Goal: Contribute content: Add original content to the website for others to see

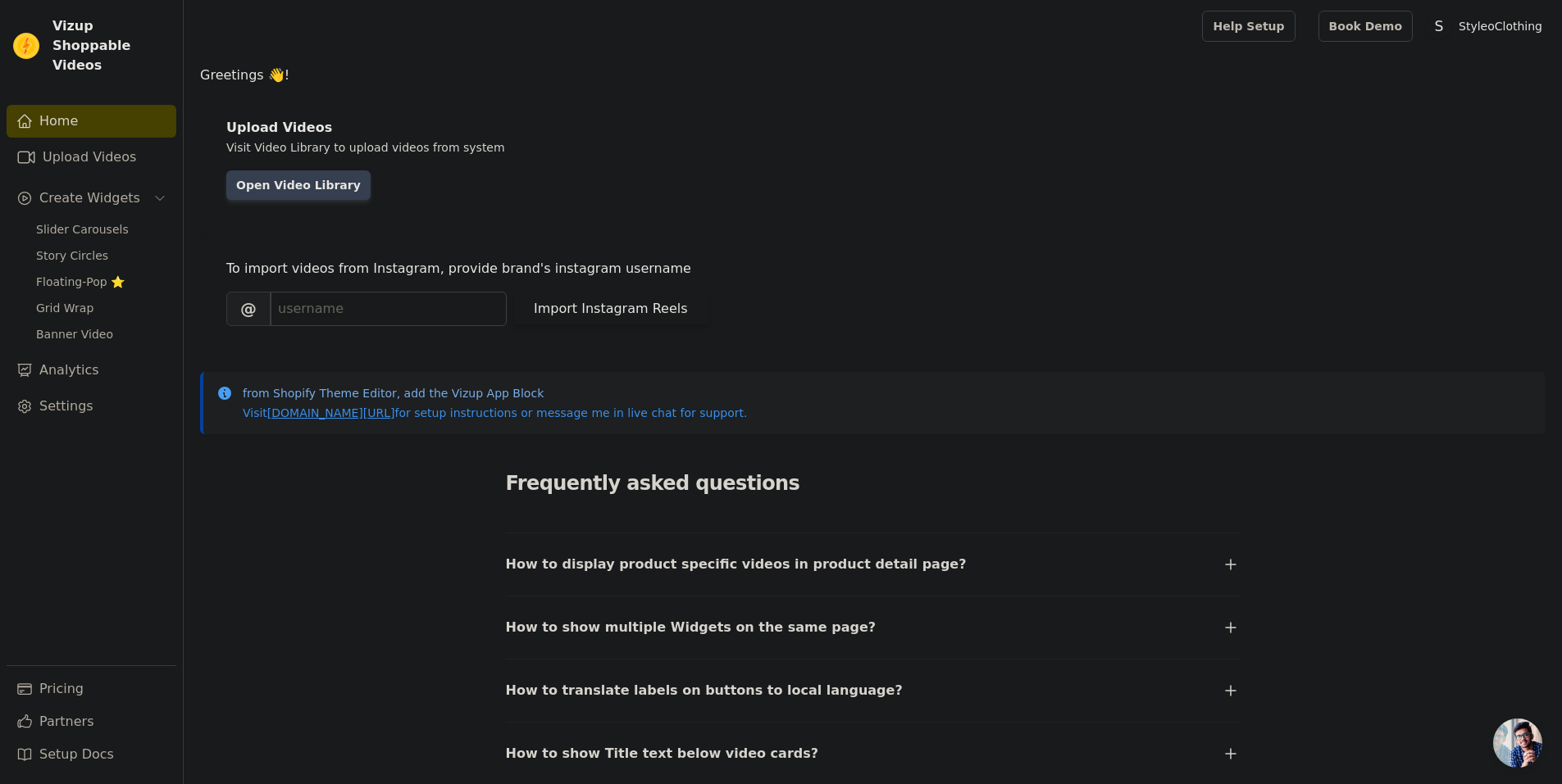
click at [321, 184] on link "Open Video Library" at bounding box center [298, 185] width 144 height 30
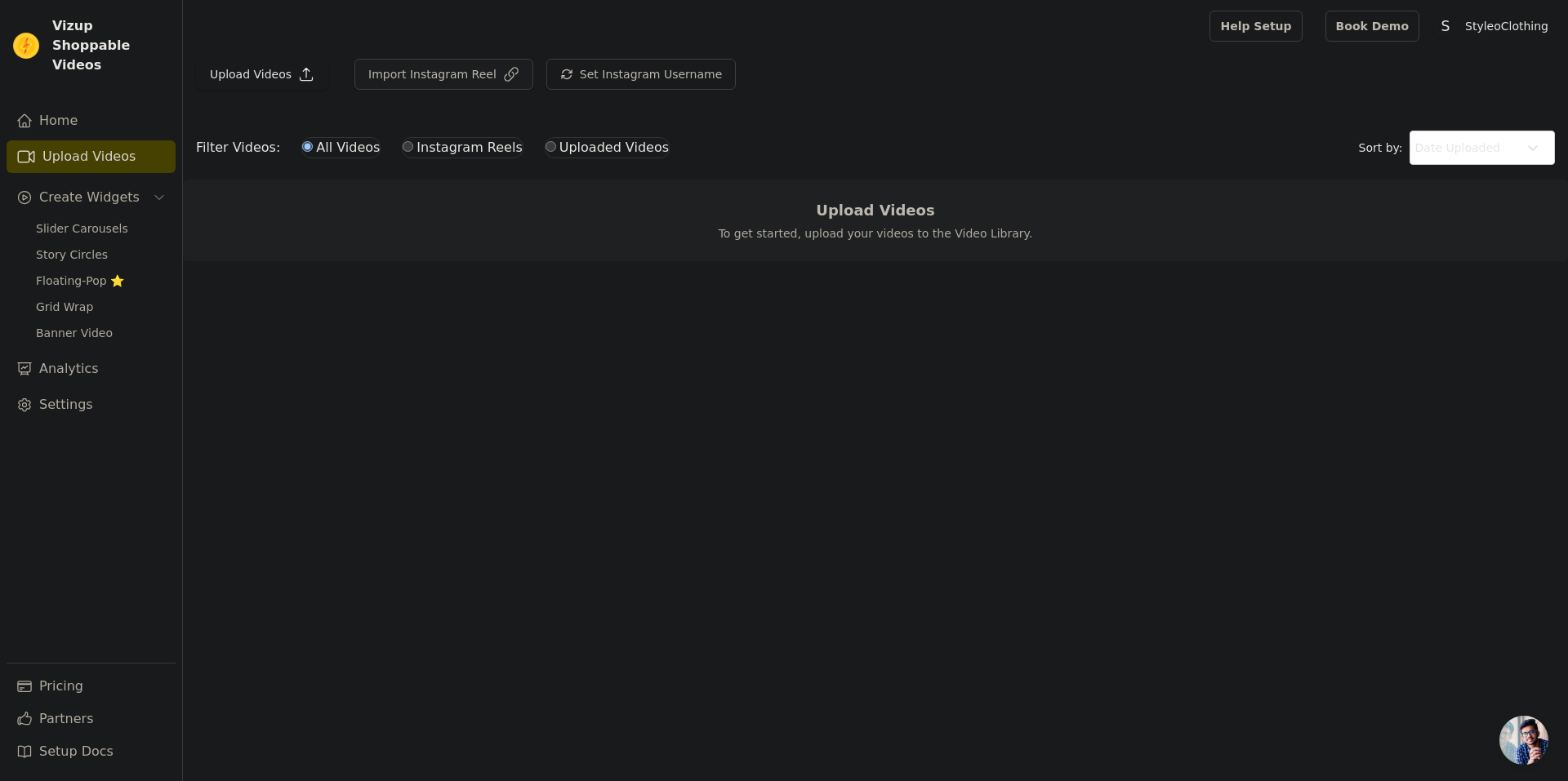
click at [363, 63] on button "Import Instagram Reel" at bounding box center [444, 74] width 179 height 31
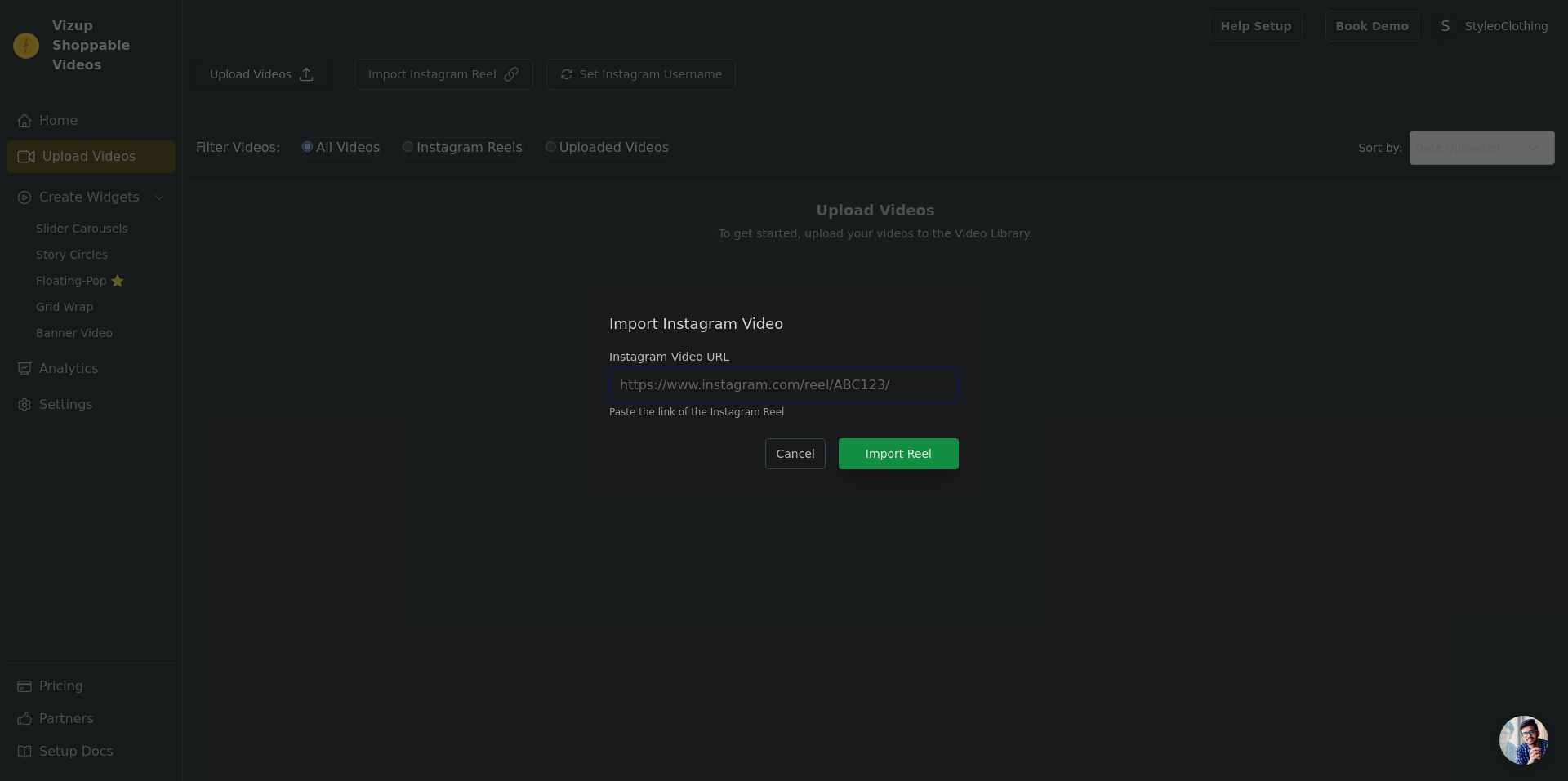
paste input "[URL][DOMAIN_NAME]"
type input "[URL][DOMAIN_NAME]"
drag, startPoint x: 922, startPoint y: 478, endPoint x: 931, endPoint y: 466, distance: 15.0
click at [924, 475] on div "Import Instagram Video Instagram Video URL [URL][DOMAIN_NAME] Paste the link of…" at bounding box center [784, 391] width 382 height 189
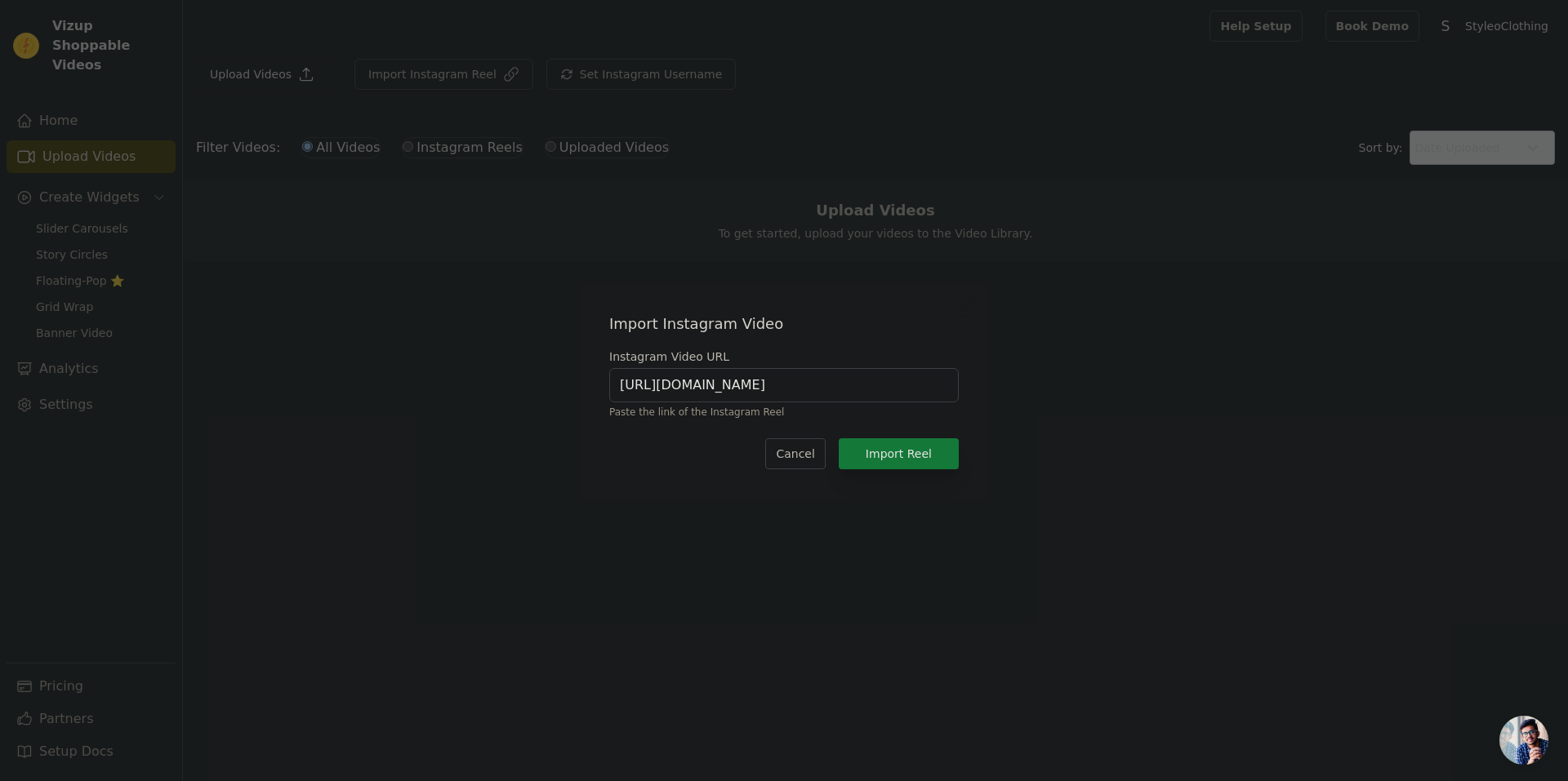
scroll to position [0, 0]
click at [931, 459] on button "Import Reel" at bounding box center [898, 454] width 120 height 31
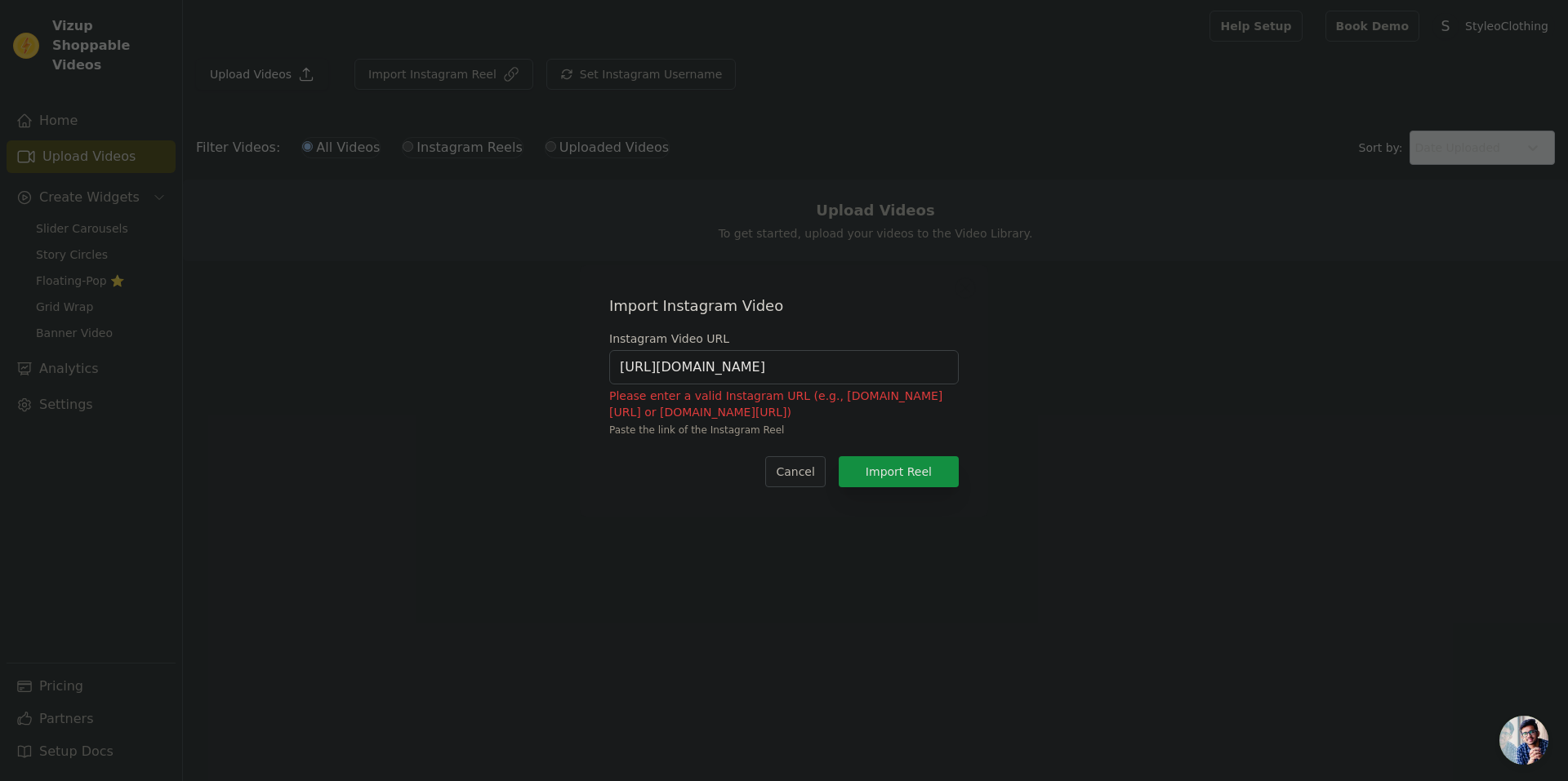
click at [807, 463] on button "Cancel" at bounding box center [794, 472] width 60 height 31
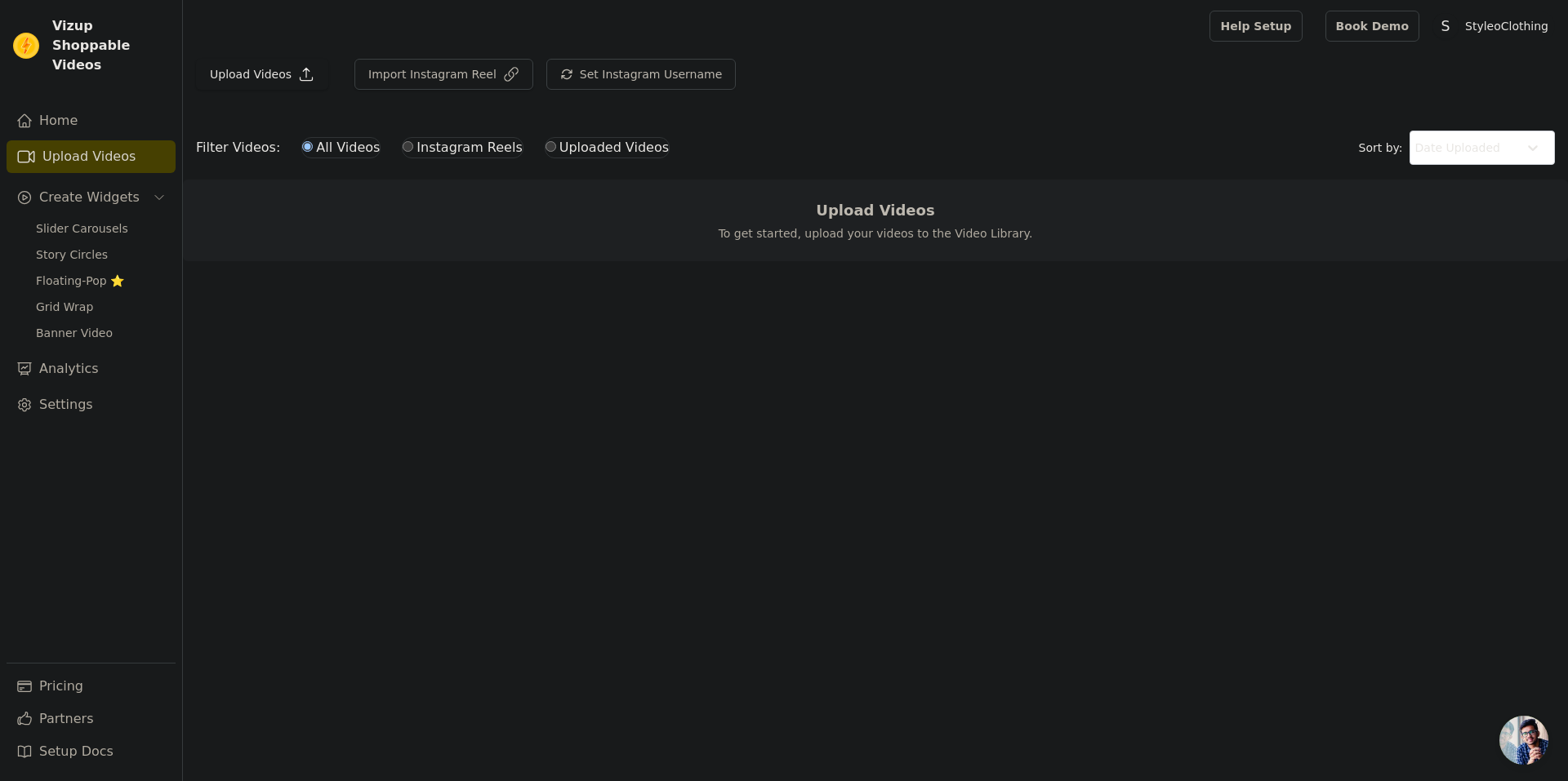
click at [402, 151] on input "Instagram Reels" at bounding box center [407, 146] width 10 height 10
radio input "true"
click at [545, 151] on input "Uploaded Videos" at bounding box center [550, 146] width 10 height 10
radio input "true"
click at [109, 221] on span "Slider Carousels" at bounding box center [82, 228] width 92 height 16
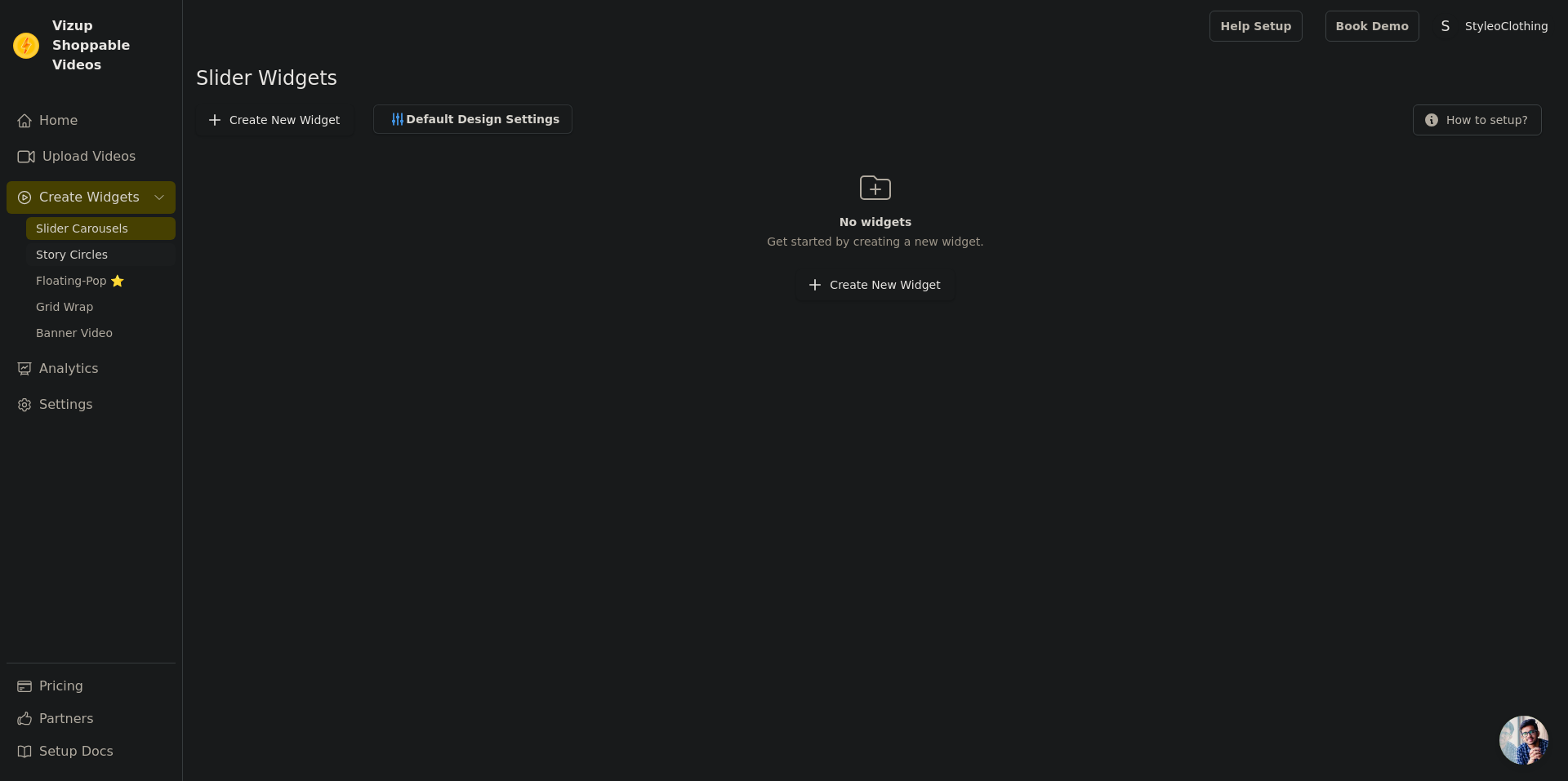
click at [144, 244] on link "Story Circles" at bounding box center [100, 255] width 149 height 23
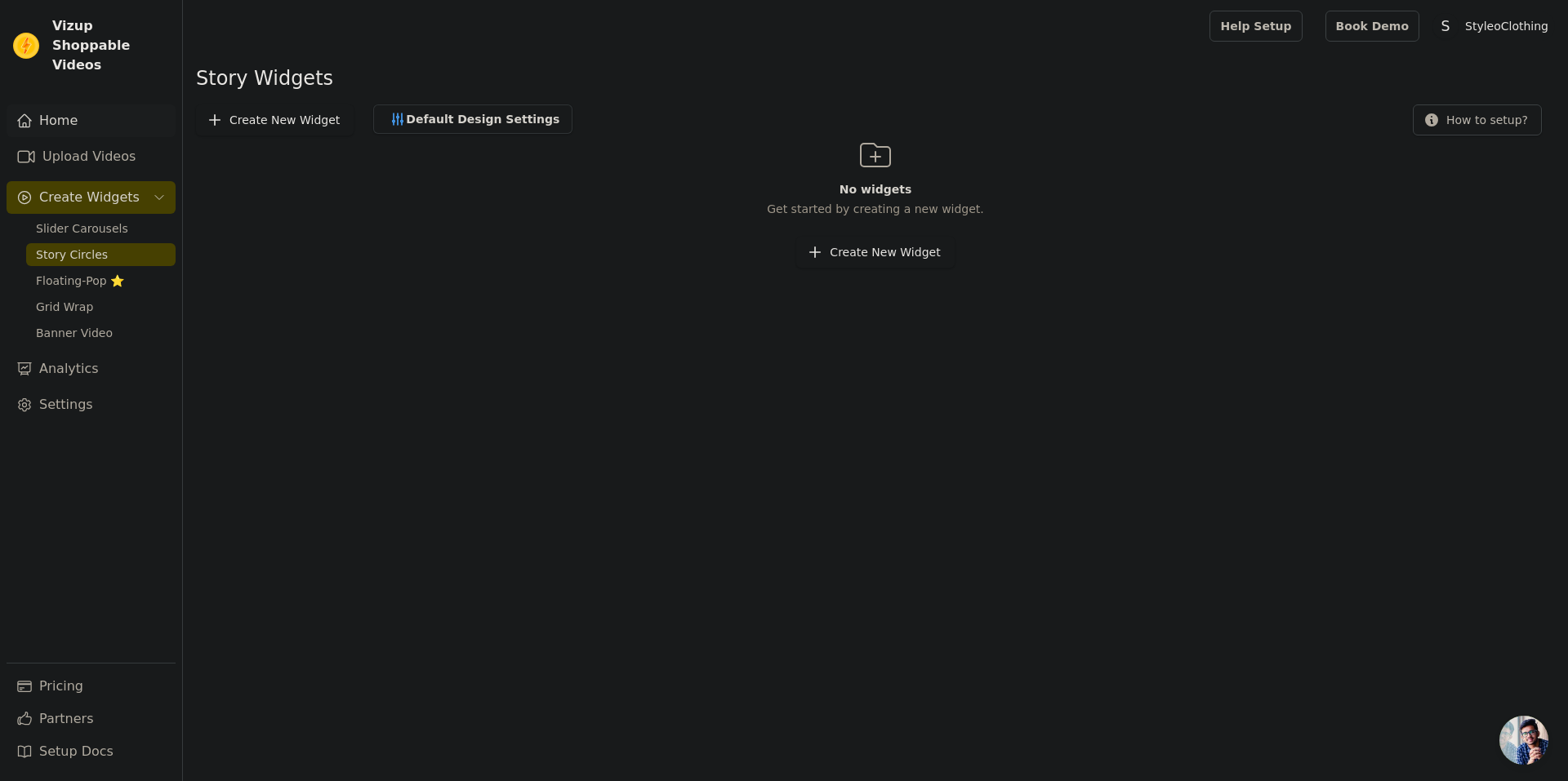
click at [107, 107] on link "Home" at bounding box center [91, 121] width 169 height 32
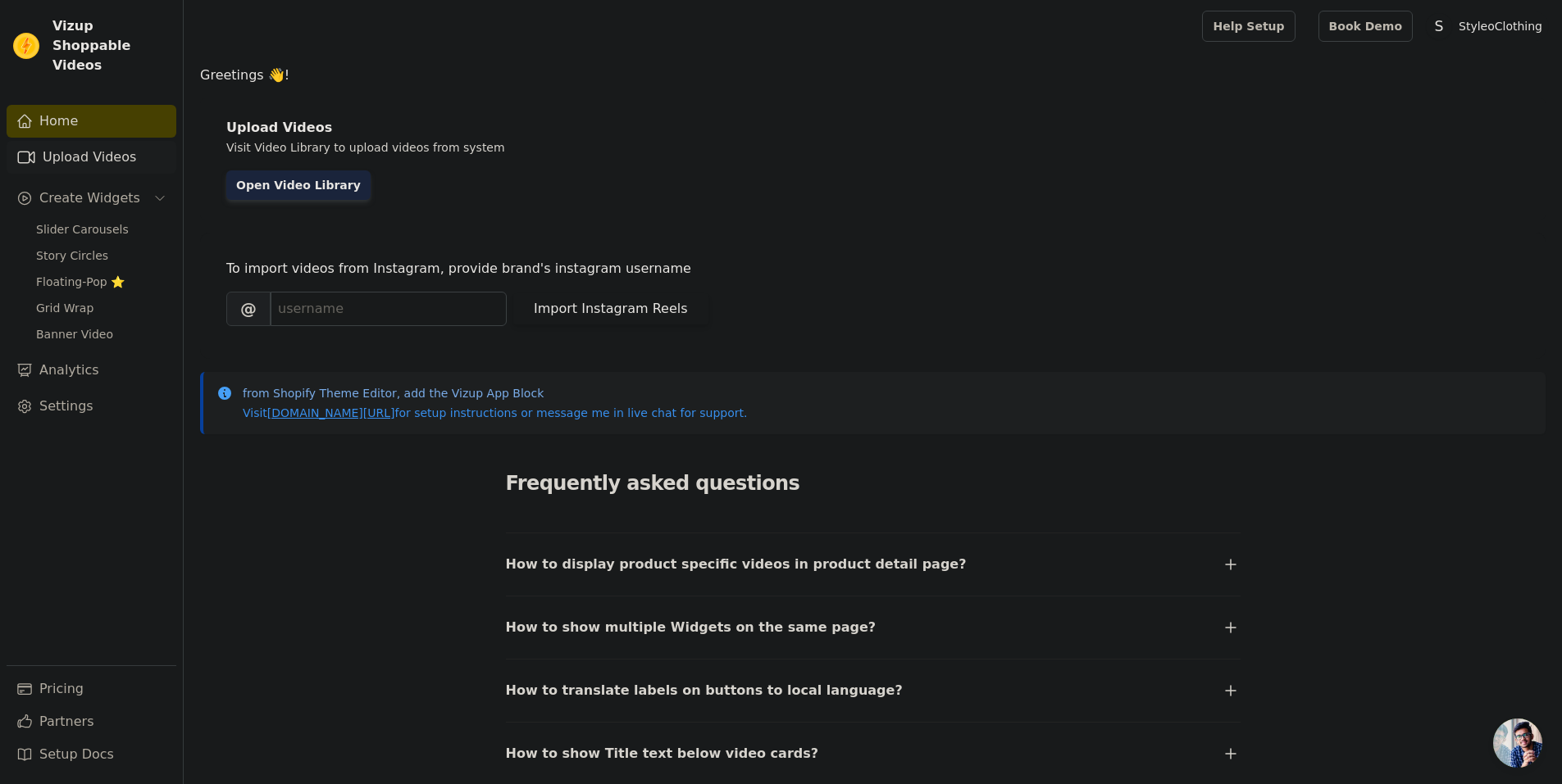
click at [107, 144] on link "Upload Videos" at bounding box center [92, 158] width 170 height 32
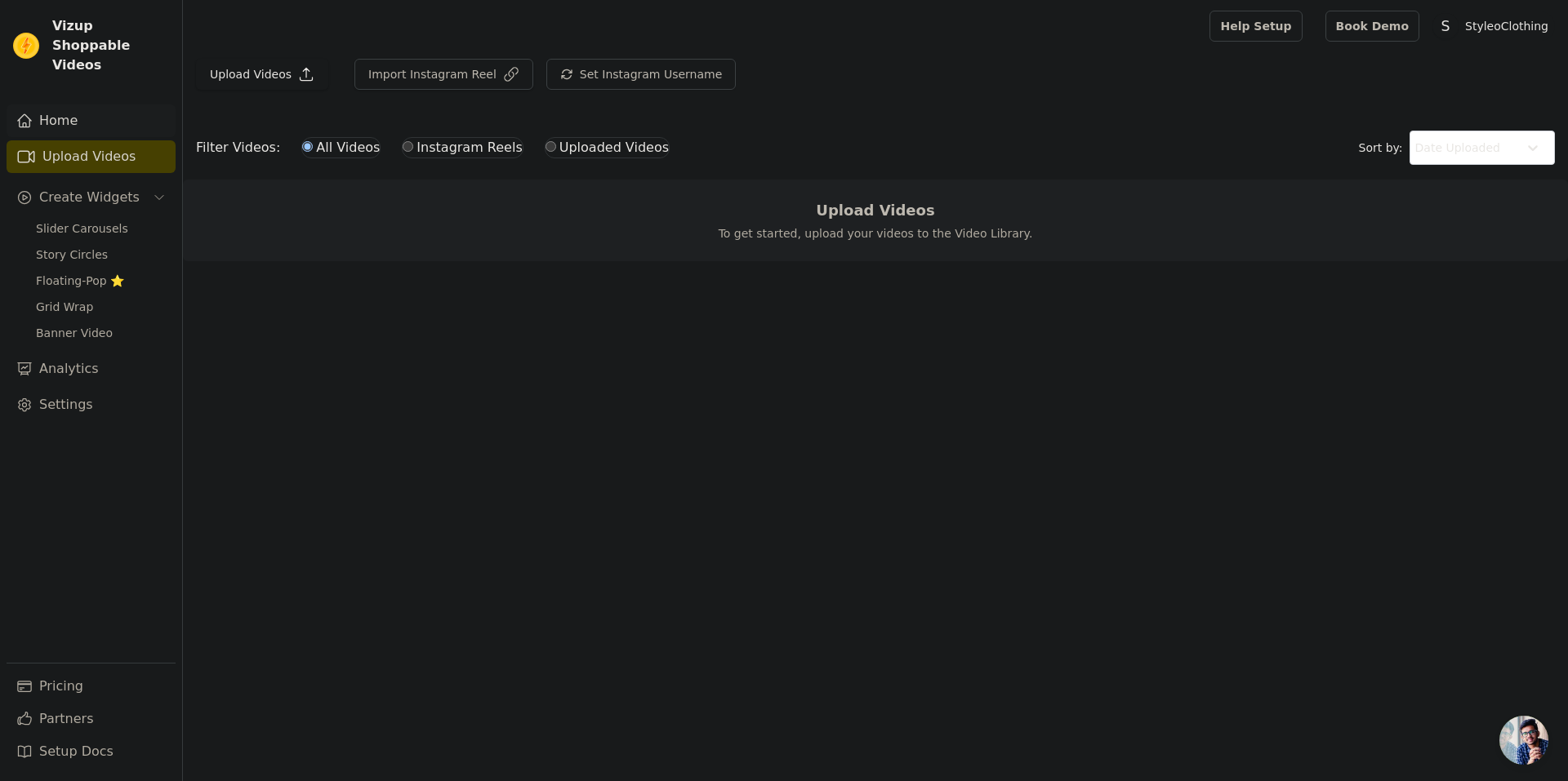
click at [101, 105] on link "Home" at bounding box center [91, 121] width 169 height 32
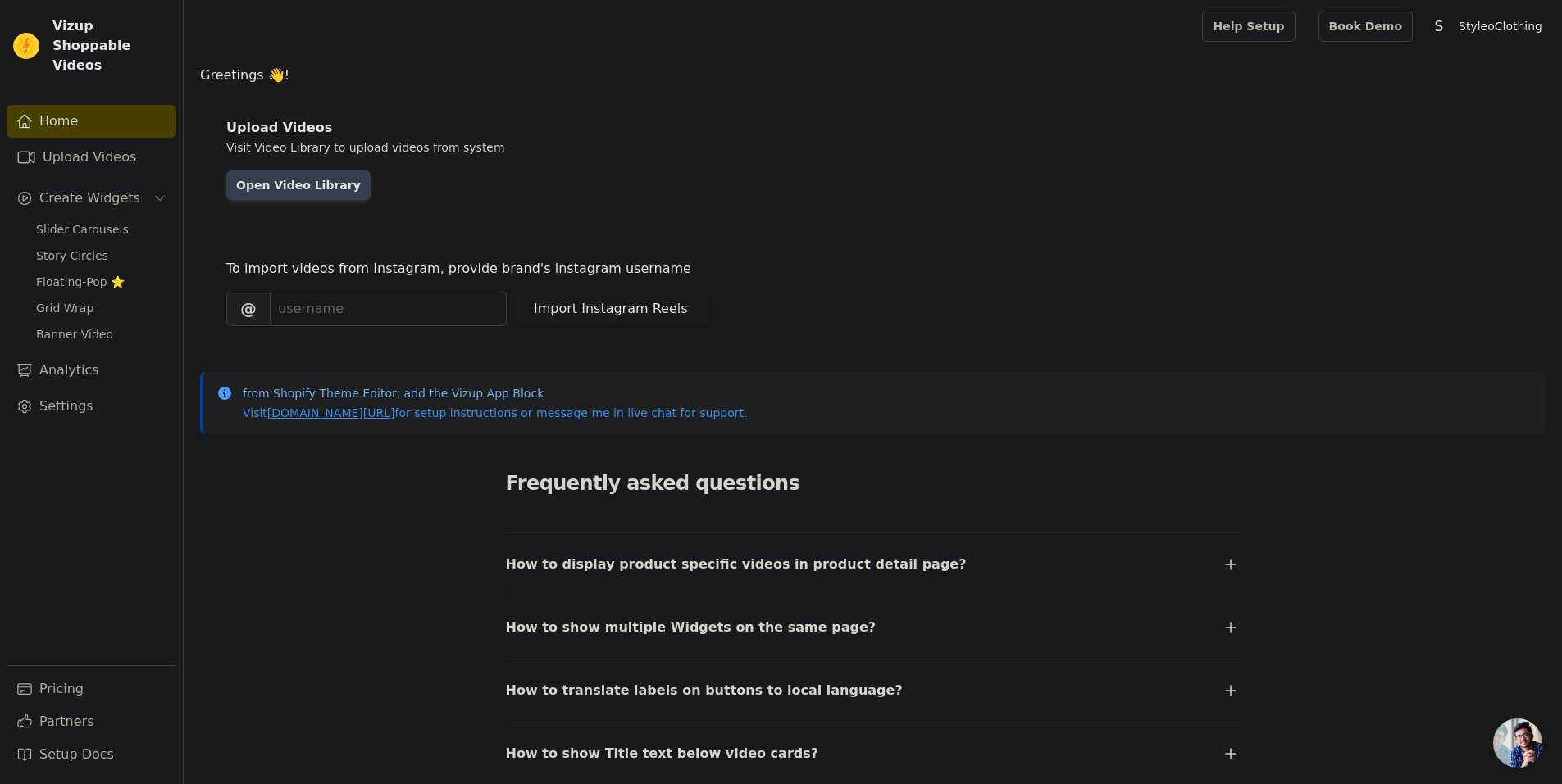
click at [304, 181] on link "Open Video Library" at bounding box center [298, 185] width 144 height 30
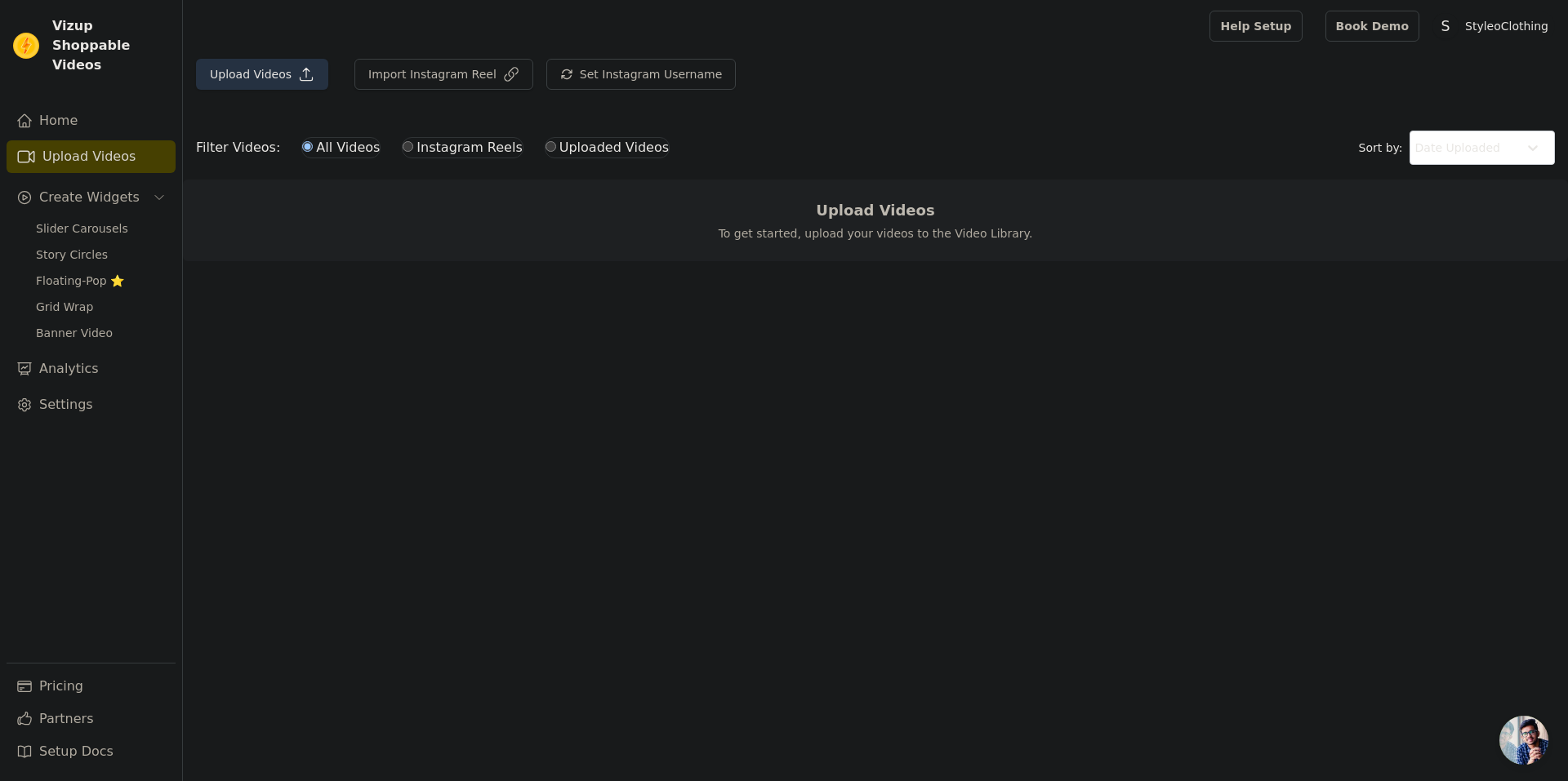
click at [225, 78] on button "Upload Videos" at bounding box center [262, 74] width 132 height 31
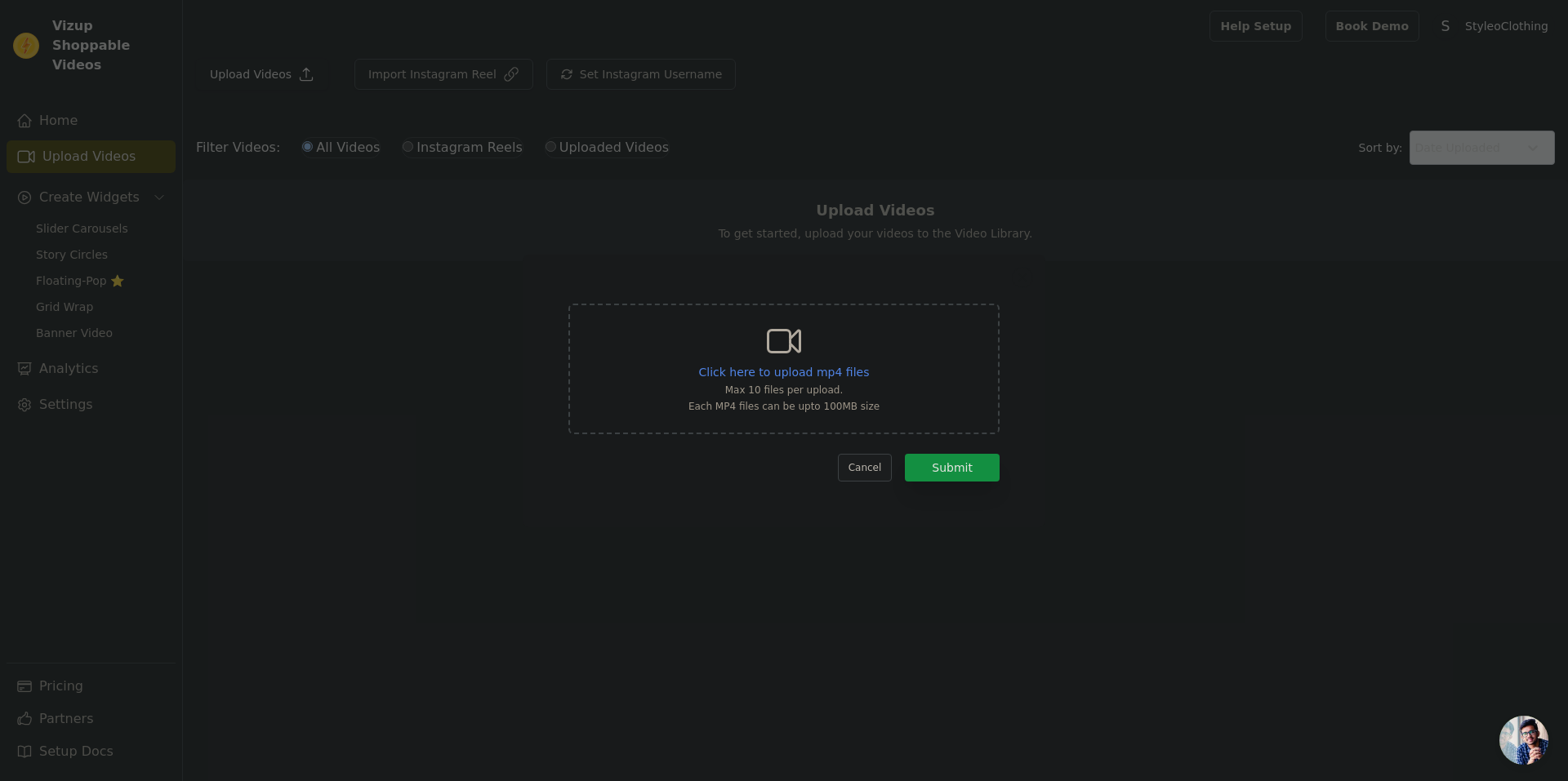
click at [858, 467] on button "Cancel" at bounding box center [866, 467] width 55 height 28
